Goal: Task Accomplishment & Management: Use online tool/utility

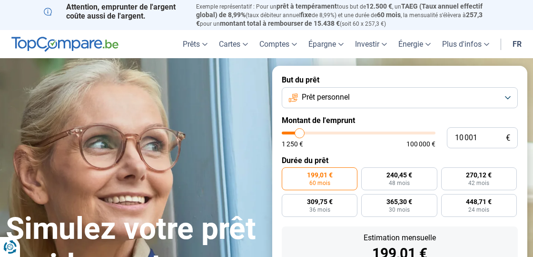
type input "11 000"
type input "11000"
type input "11 750"
type input "11750"
type input "12 750"
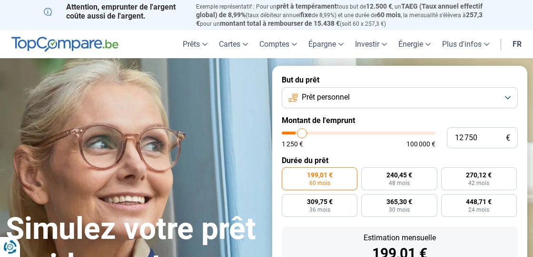
type input "12750"
type input "14 250"
type input "14250"
type input "16 250"
type input "16250"
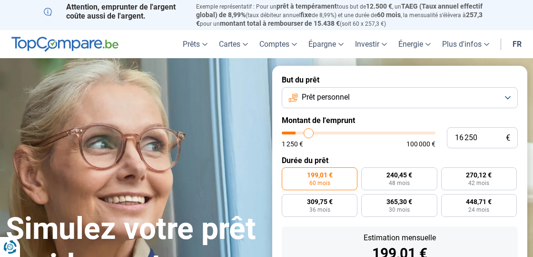
type input "18 750"
type input "18750"
type input "23 750"
type input "23750"
type input "29 000"
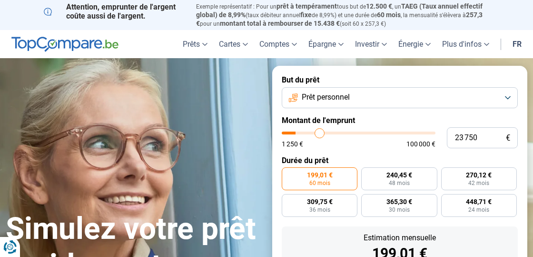
type input "29000"
type input "34 500"
type input "34500"
type input "43 000"
type input "43000"
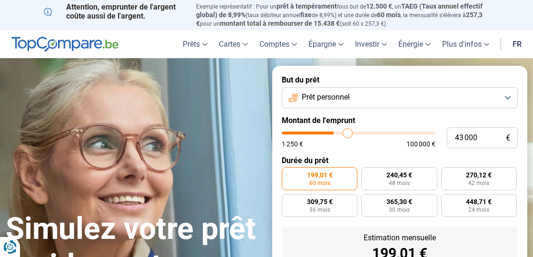
type input "49 500"
type input "49500"
type input "57 000"
type input "57000"
type input "65 000"
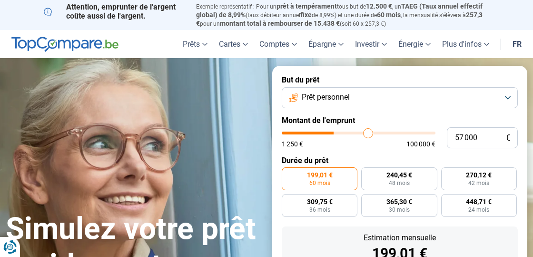
type input "65000"
type input "71 500"
type input "71500"
type input "76 250"
type input "76250"
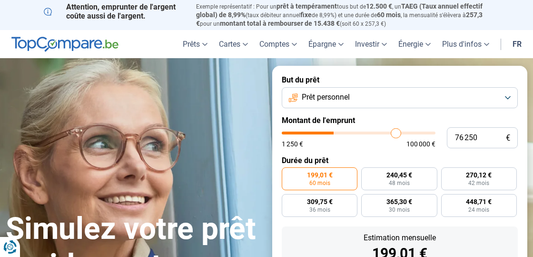
type input "81 000"
type input "81000"
type input "85 250"
type input "85250"
type input "90 000"
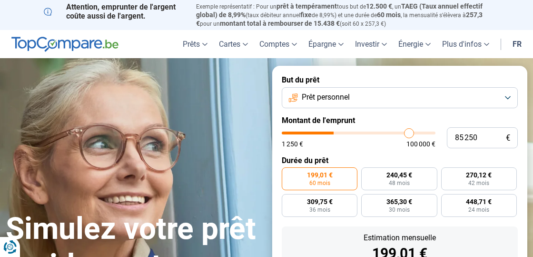
type input "90000"
type input "93 750"
type input "93750"
type input "97 250"
type input "97250"
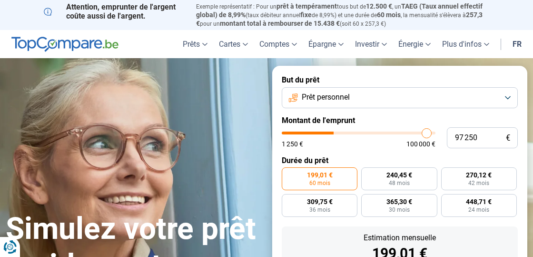
type input "100 000"
drag, startPoint x: 302, startPoint y: 131, endPoint x: 440, endPoint y: 125, distance: 138.2
type input "100000"
click at [436, 131] on input "range" at bounding box center [359, 132] width 154 height 3
radio input "false"
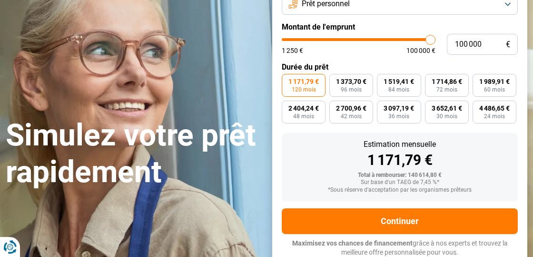
scroll to position [94, 0]
